Goal: Use online tool/utility: Utilize a website feature to perform a specific function

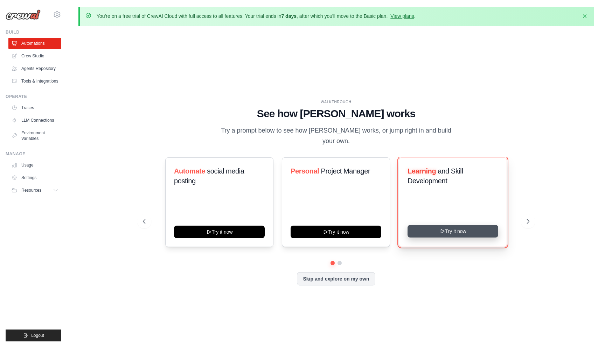
click at [429, 227] on button "Try it now" at bounding box center [452, 231] width 91 height 13
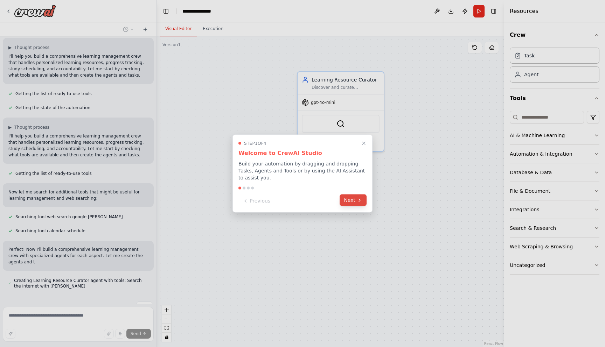
scroll to position [59, 0]
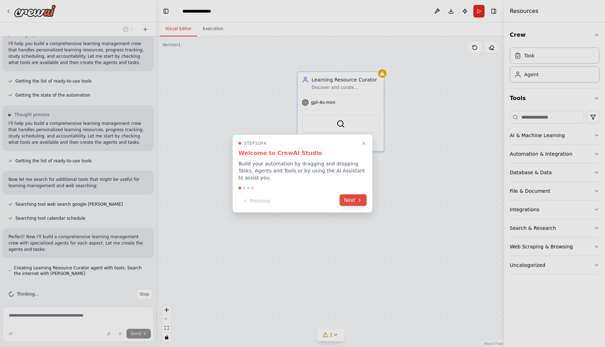
click at [353, 201] on button "Next" at bounding box center [352, 201] width 27 height 12
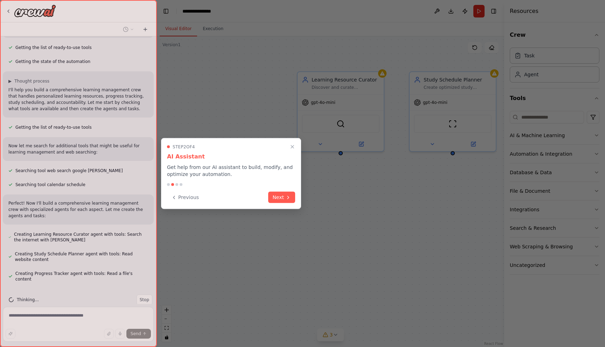
scroll to position [106, 0]
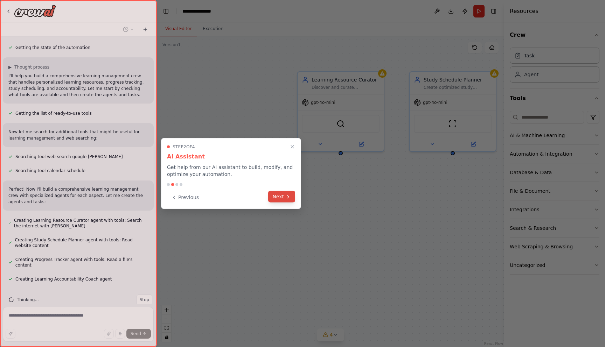
click at [283, 196] on button "Next" at bounding box center [281, 197] width 27 height 12
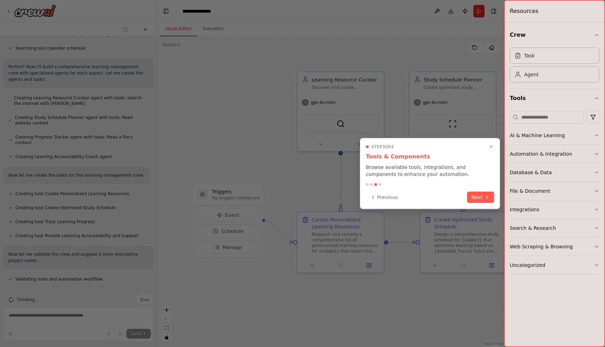
scroll to position [243, 0]
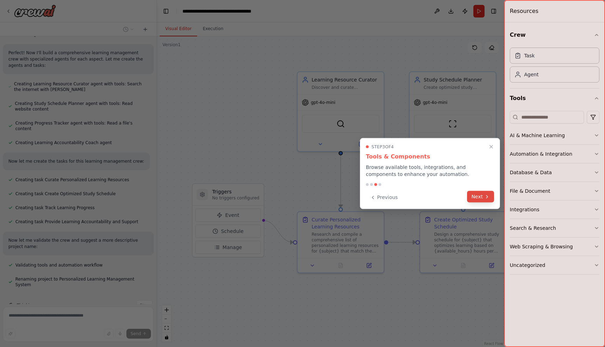
click at [477, 195] on button "Next" at bounding box center [480, 197] width 27 height 12
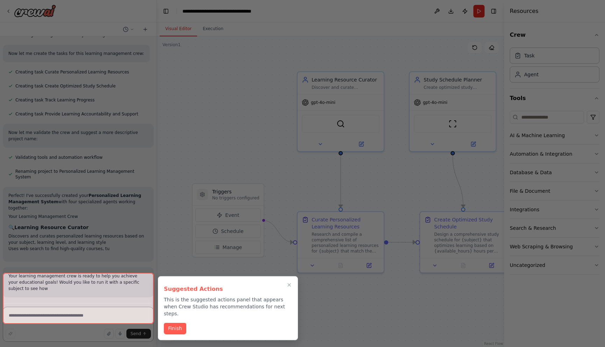
scroll to position [382, 0]
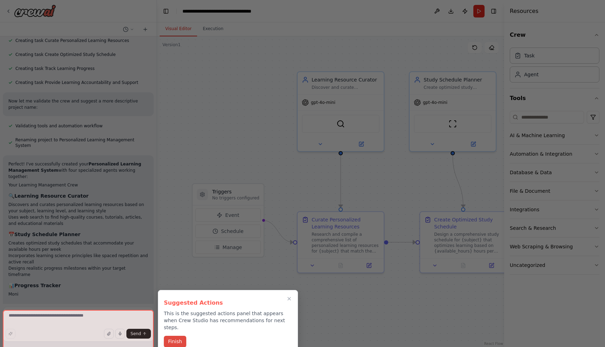
click at [178, 336] on button "Finish" at bounding box center [175, 342] width 22 height 12
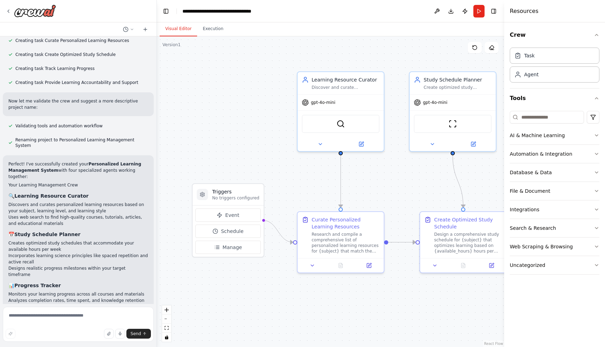
scroll to position [626, 0]
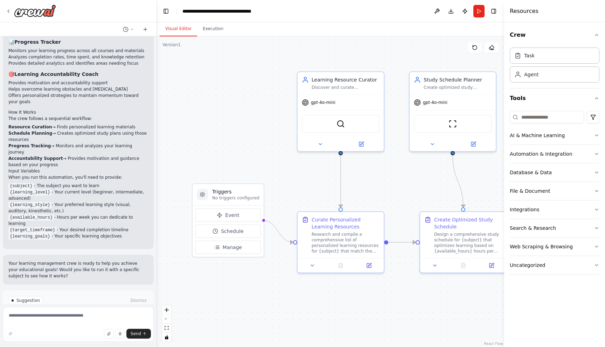
click at [154, 263] on div at bounding box center [155, 173] width 3 height 347
click at [93, 328] on span "Run Automation" at bounding box center [81, 331] width 34 height 6
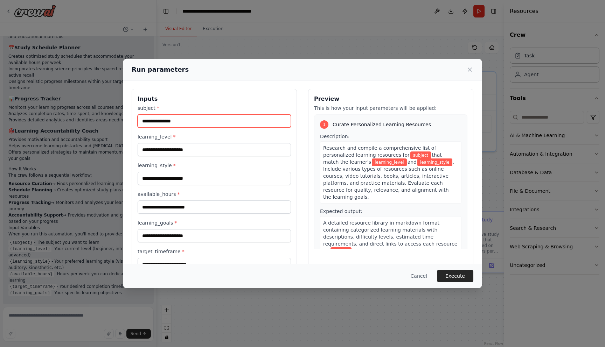
click at [157, 121] on input "subject *" at bounding box center [214, 120] width 153 height 13
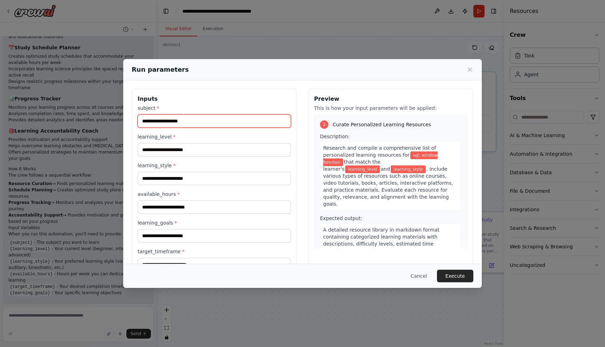
type input "**********"
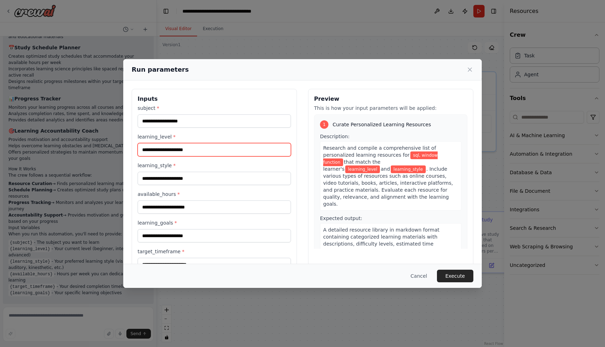
click at [152, 150] on input "learning_level *" at bounding box center [214, 149] width 153 height 13
type input "**********"
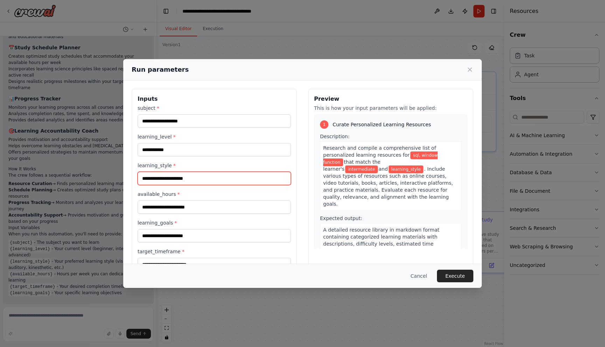
click at [153, 179] on input "learning_style *" at bounding box center [214, 178] width 153 height 13
type input "********"
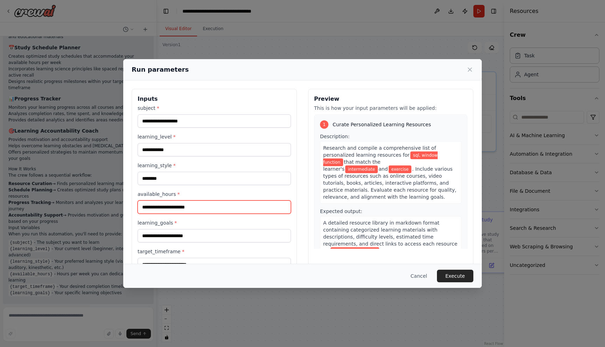
click at [149, 208] on input "available_hours *" at bounding box center [214, 207] width 153 height 13
type input "*"
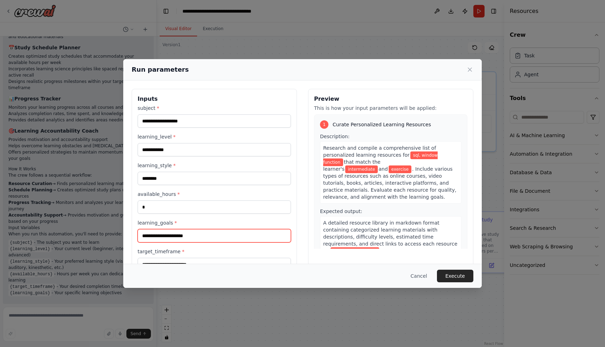
click at [146, 236] on input "learning_goals *" at bounding box center [214, 235] width 153 height 13
type input "**********"
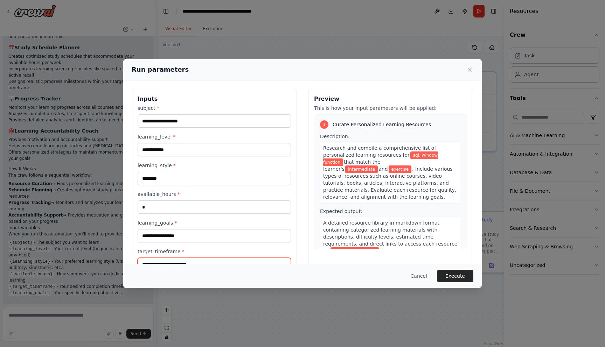
click at [149, 261] on input "target_timeframe *" at bounding box center [214, 264] width 153 height 13
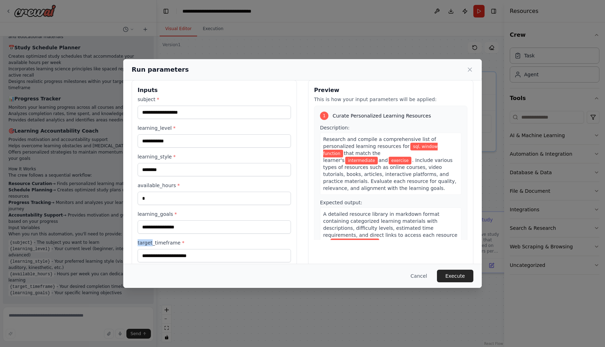
scroll to position [21, 0]
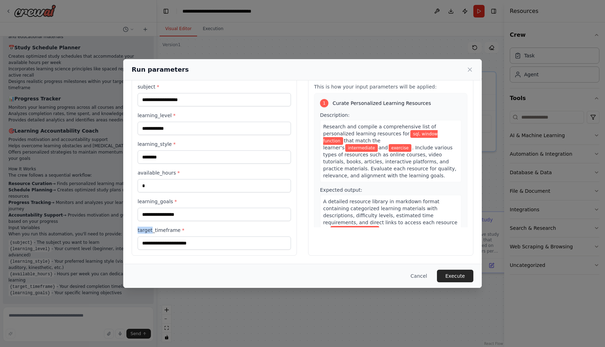
drag, startPoint x: 152, startPoint y: 253, endPoint x: 153, endPoint y: 262, distance: 8.5
click at [153, 262] on div "**********" at bounding box center [302, 161] width 358 height 205
click at [150, 241] on input "target_timeframe *" at bounding box center [214, 243] width 153 height 13
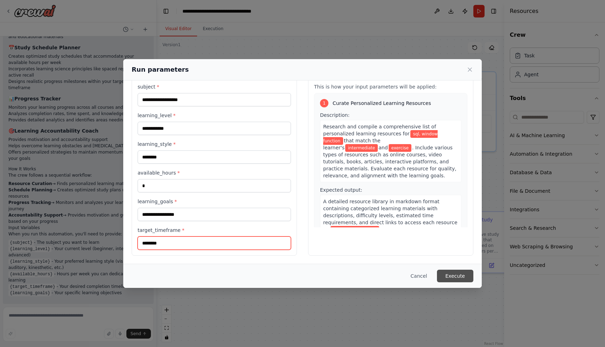
type input "********"
click at [455, 276] on button "Execute" at bounding box center [455, 276] width 36 height 13
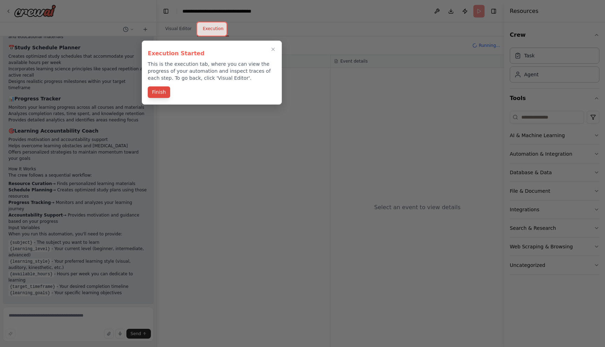
click at [164, 93] on button "Finish" at bounding box center [159, 92] width 22 height 12
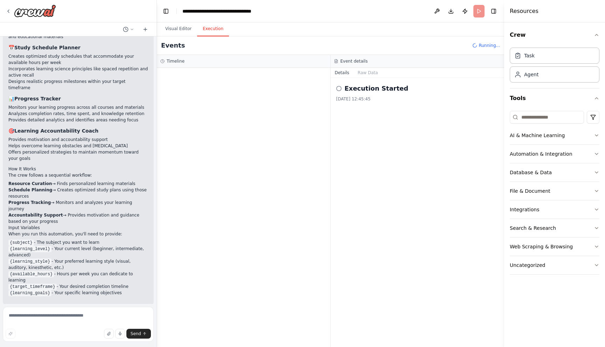
click at [203, 28] on button "Execution" at bounding box center [213, 29] width 32 height 15
click at [184, 28] on button "Visual Editor" at bounding box center [178, 29] width 37 height 15
click at [209, 28] on button "Execution" at bounding box center [213, 29] width 32 height 15
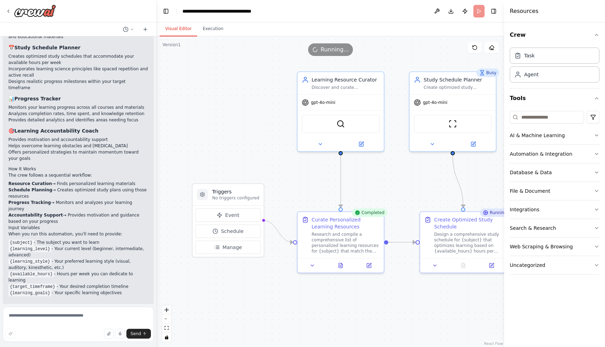
click at [185, 28] on button "Visual Editor" at bounding box center [178, 29] width 37 height 15
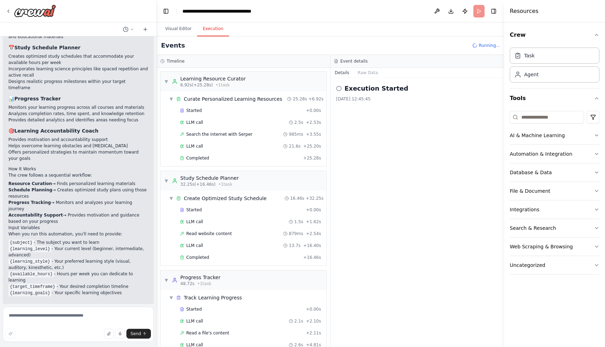
click at [201, 28] on button "Execution" at bounding box center [213, 29] width 32 height 15
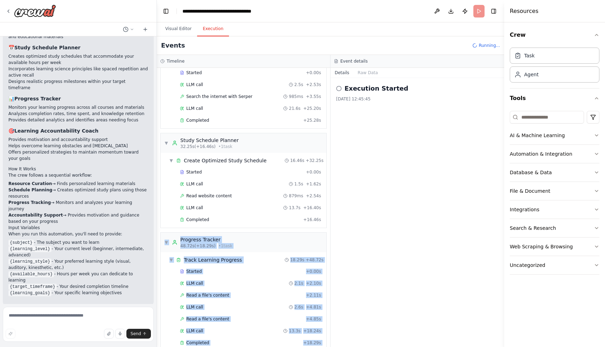
scroll to position [113, 0]
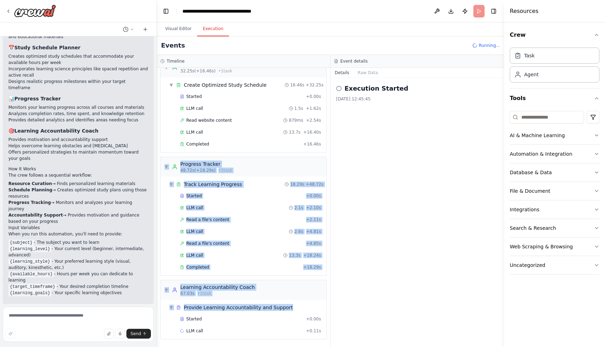
drag, startPoint x: 327, startPoint y: 266, endPoint x: 317, endPoint y: 347, distance: 81.8
click at [317, 347] on div "▼ Learning Resource Curator 6.92s (+25.28s) • 1 task ▼ Curate Personalized Lear…" at bounding box center [243, 207] width 173 height 279
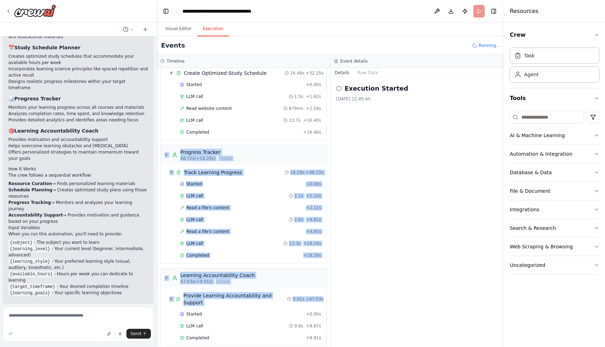
scroll to position [626, 0]
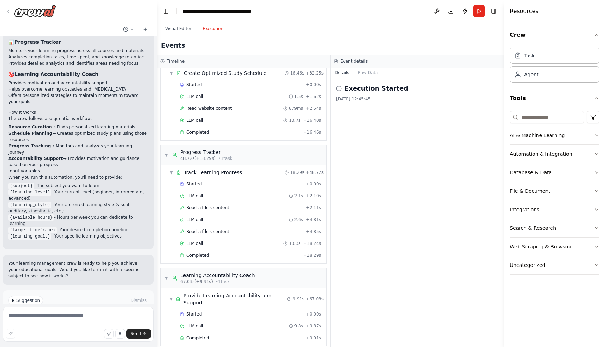
click at [174, 333] on div "Completed + 9.91s" at bounding box center [244, 338] width 157 height 10
drag, startPoint x: 172, startPoint y: 313, endPoint x: 180, endPoint y: 347, distance: 34.8
click at [180, 347] on div "▼ Learning Resource Curator 6.92s (+25.28s) • 1 task ▼ Curate Personalized Lear…" at bounding box center [243, 207] width 173 height 279
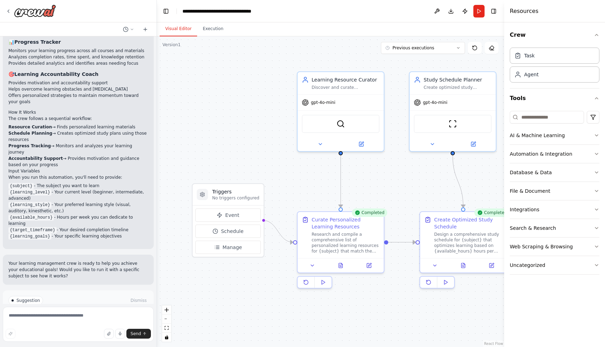
click at [179, 28] on button "Visual Editor" at bounding box center [178, 29] width 37 height 15
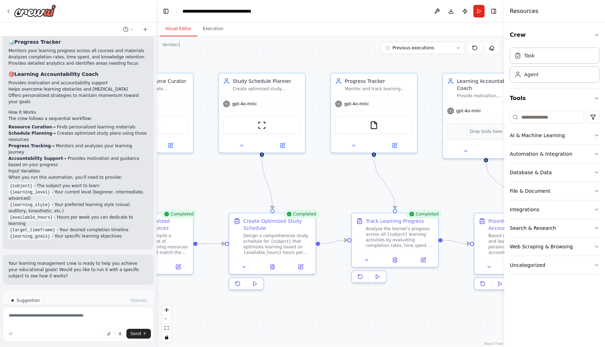
drag, startPoint x: 474, startPoint y: 308, endPoint x: 282, endPoint y: 309, distance: 191.8
click at [282, 309] on div ".deletable-edge-delete-btn { width: 20px; height: 20px; border: 0px solid #ffff…" at bounding box center [330, 191] width 347 height 311
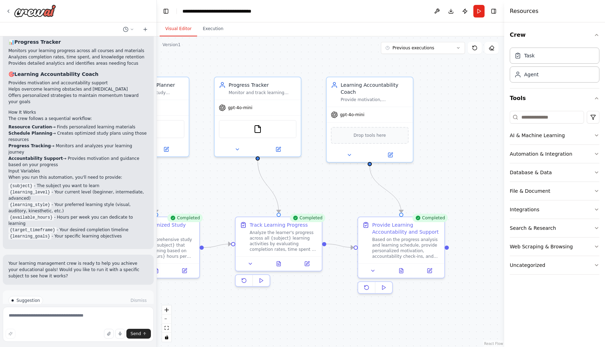
drag, startPoint x: 428, startPoint y: 301, endPoint x: 313, endPoint y: 305, distance: 115.2
click at [313, 305] on div ".deletable-edge-delete-btn { width: 20px; height: 20px; border: 0px solid #ffff…" at bounding box center [330, 191] width 347 height 311
click at [401, 271] on icon at bounding box center [401, 271] width 2 height 0
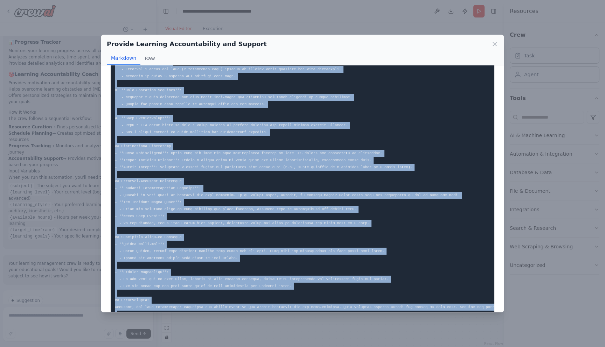
scroll to position [86, 0]
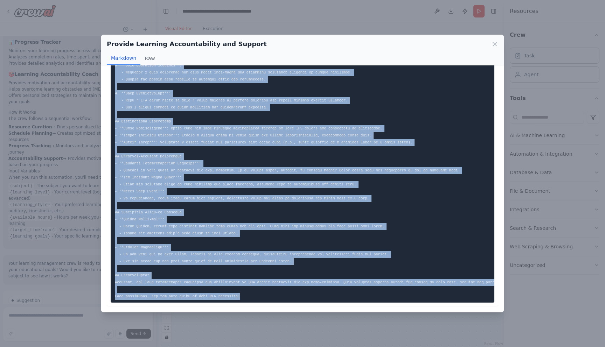
drag, startPoint x: 115, startPoint y: 81, endPoint x: 249, endPoint y: 326, distance: 279.4
click at [249, 326] on div "Provide Learning Accountability and Support Markdown Raw ... Show more Not vali…" at bounding box center [302, 173] width 605 height 347
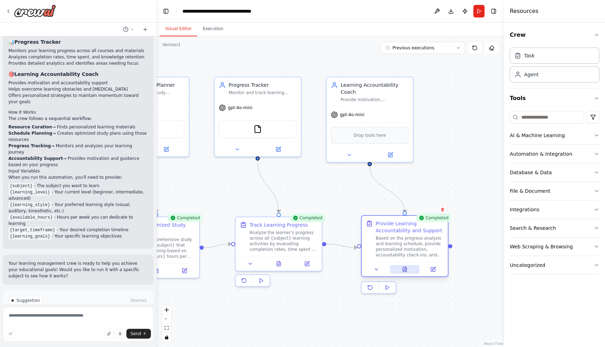
click at [401, 272] on button at bounding box center [405, 269] width 30 height 8
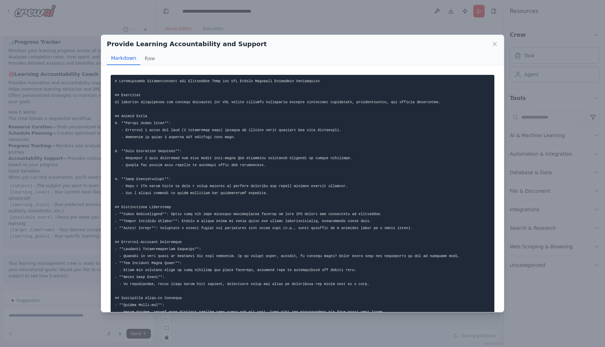
click at [358, 257] on code at bounding box center [404, 231] width 578 height 305
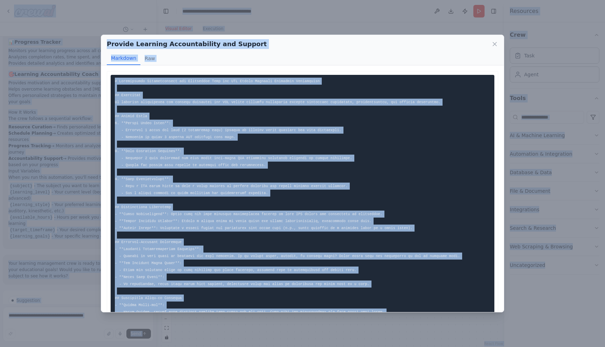
click at [358, 257] on code at bounding box center [404, 231] width 578 height 305
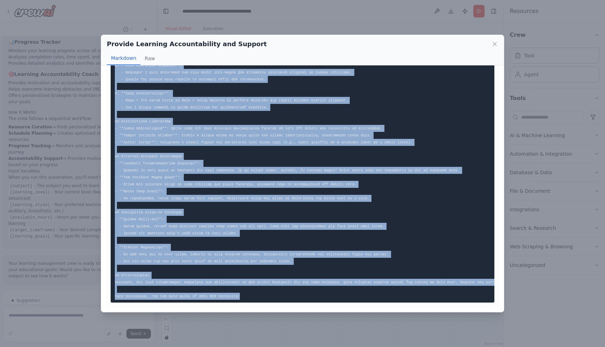
drag, startPoint x: 115, startPoint y: 81, endPoint x: 246, endPoint y: 297, distance: 253.2
click at [246, 297] on pre at bounding box center [303, 146] width 384 height 314
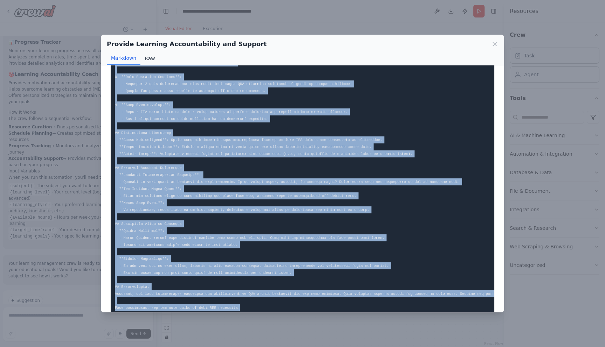
scroll to position [0, 0]
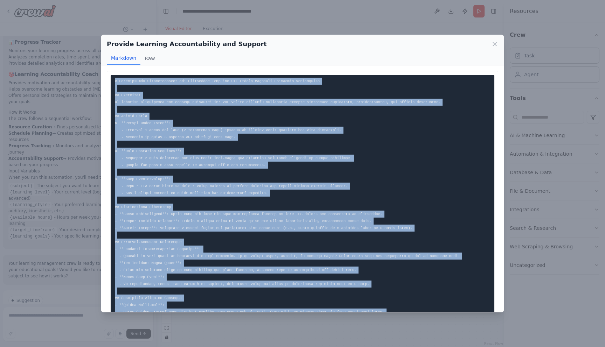
drag, startPoint x: 246, startPoint y: 297, endPoint x: 113, endPoint y: 82, distance: 253.7
click at [113, 82] on pre at bounding box center [303, 232] width 384 height 314
copy code "# Personalized Accountability and Motivation Plan for SQL Window Function Inter…"
